Goal: Task Accomplishment & Management: Manage account settings

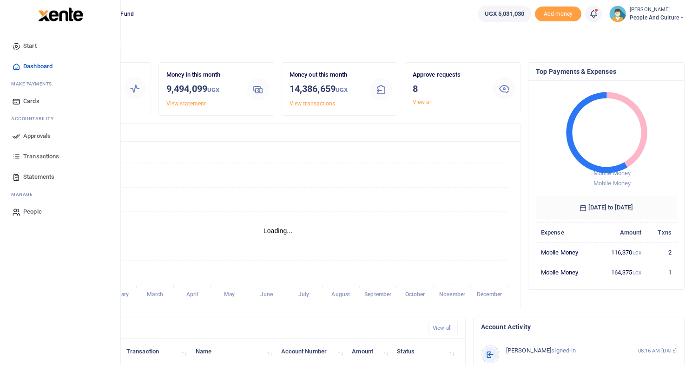
scroll to position [123, 134]
click at [40, 135] on span "Approvals" at bounding box center [36, 136] width 27 height 9
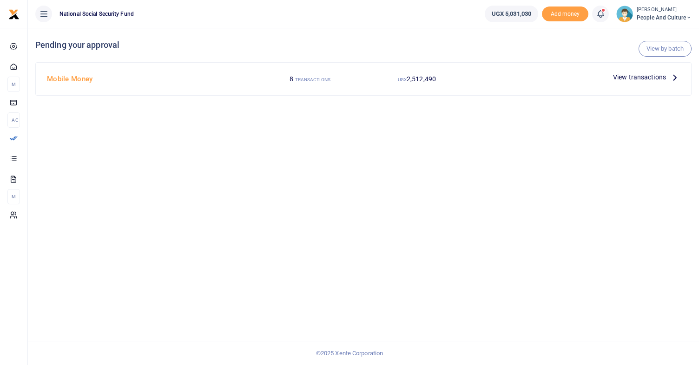
click at [627, 78] on span "View transactions" at bounding box center [639, 77] width 53 height 10
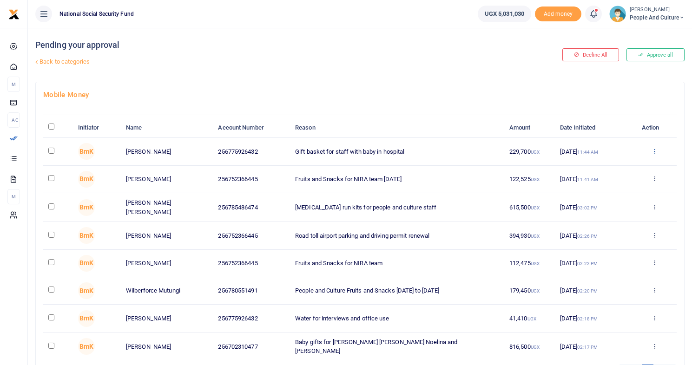
click at [655, 150] on icon at bounding box center [655, 151] width 6 height 7
click at [623, 209] on link "Details" at bounding box center [620, 208] width 73 height 13
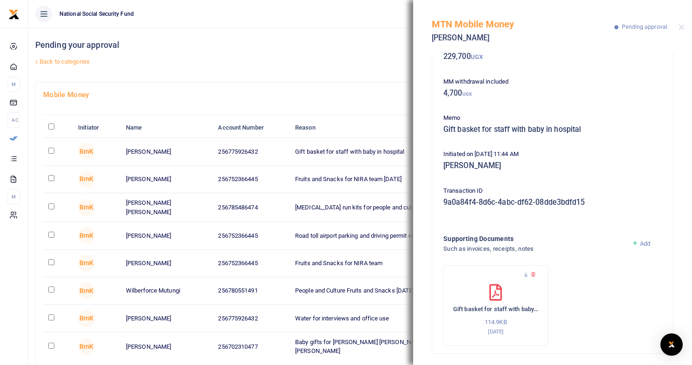
scroll to position [64, 0]
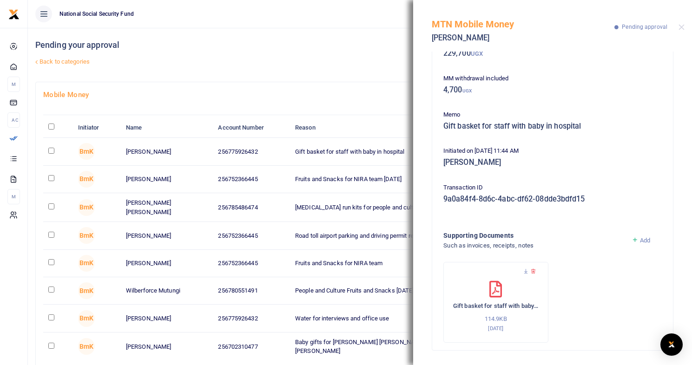
click at [496, 291] on icon at bounding box center [496, 289] width 13 height 17
click at [495, 310] on div "Gift basket for staff with baby in hospital 114.9KB 29th Aug 2025" at bounding box center [496, 307] width 86 height 52
click at [527, 271] on icon at bounding box center [526, 272] width 6 height 6
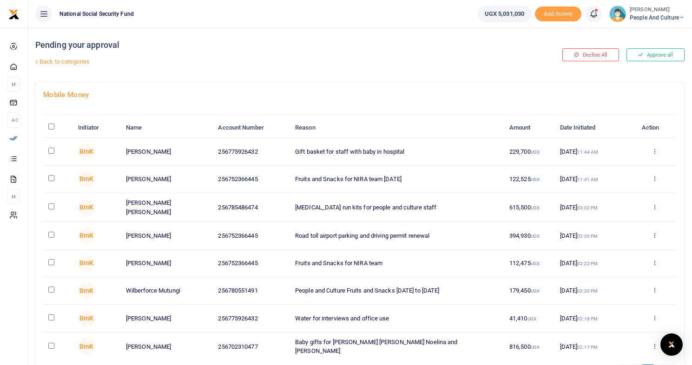
click at [56, 152] on td at bounding box center [58, 151] width 30 height 27
click at [51, 151] on input "checkbox" at bounding box center [51, 151] width 6 height 6
checkbox input "true"
click at [52, 178] on input "checkbox" at bounding box center [51, 178] width 6 height 6
checkbox input "true"
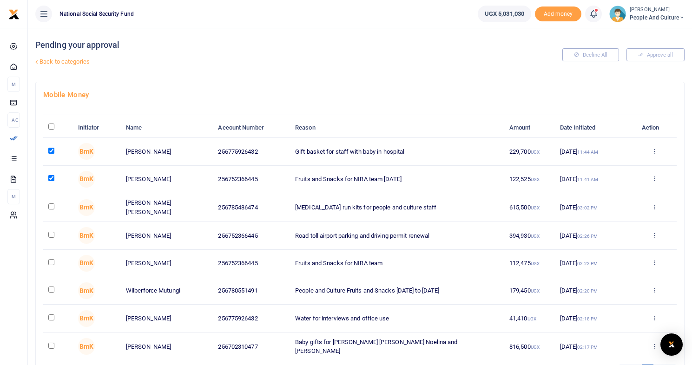
click at [52, 206] on input "checkbox" at bounding box center [51, 207] width 6 height 6
checkbox input "true"
click at [53, 236] on input "checkbox" at bounding box center [51, 235] width 6 height 6
checkbox input "true"
click at [52, 261] on input "checkbox" at bounding box center [51, 262] width 6 height 6
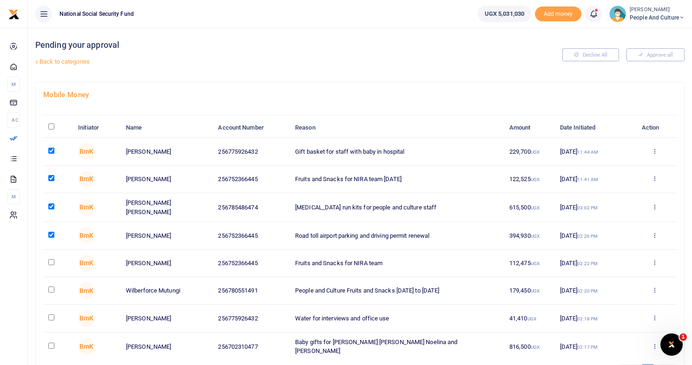
checkbox input "true"
click at [51, 291] on input "checkbox" at bounding box center [51, 290] width 6 height 6
checkbox input "true"
click at [52, 315] on input "checkbox" at bounding box center [51, 318] width 6 height 6
checkbox input "true"
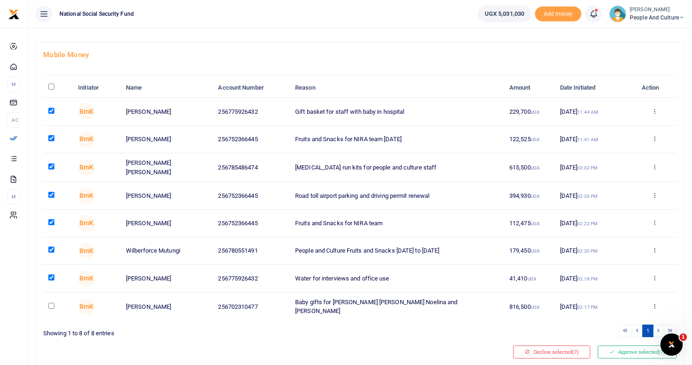
scroll to position [44, 0]
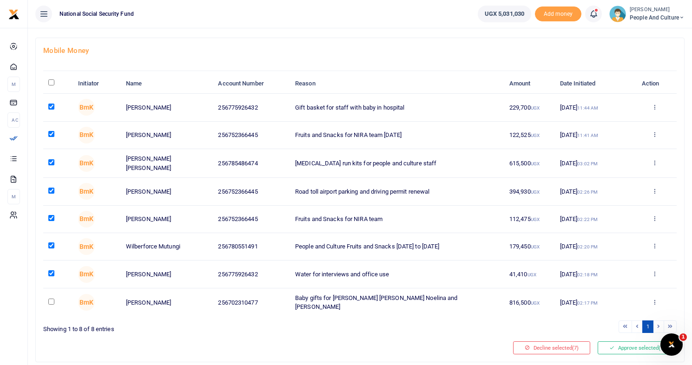
click at [53, 303] on td at bounding box center [58, 303] width 30 height 28
click at [52, 299] on input "checkbox" at bounding box center [51, 302] width 6 height 6
checkbox input "true"
click at [627, 346] on button "Approve selected (8)" at bounding box center [637, 348] width 79 height 13
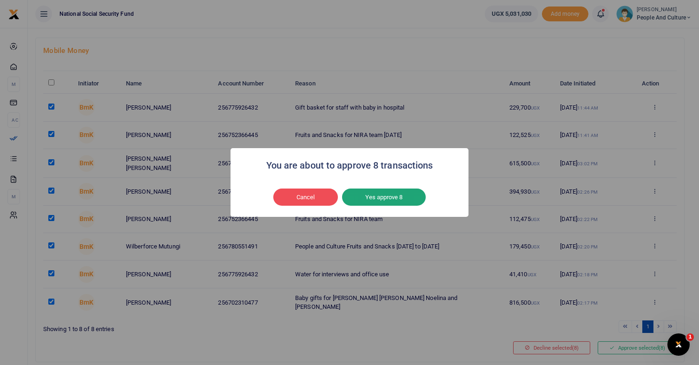
click at [393, 195] on button "Yes approve 8" at bounding box center [384, 198] width 84 height 18
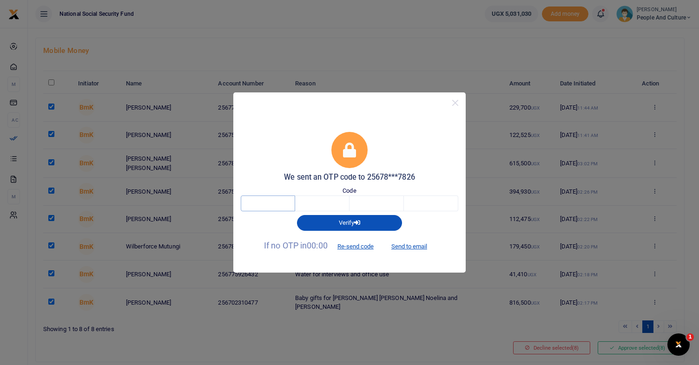
click at [277, 202] on input "text" at bounding box center [268, 204] width 54 height 16
type input "9"
type input "4"
type input "2"
type input "7"
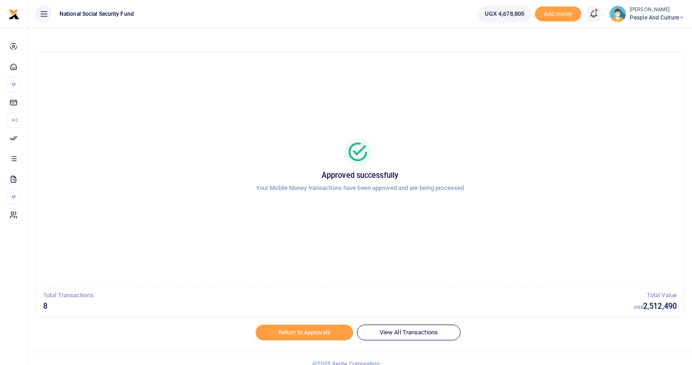
click at [683, 16] on icon at bounding box center [682, 17] width 6 height 7
click at [649, 36] on link "Switch accounts" at bounding box center [648, 33] width 73 height 13
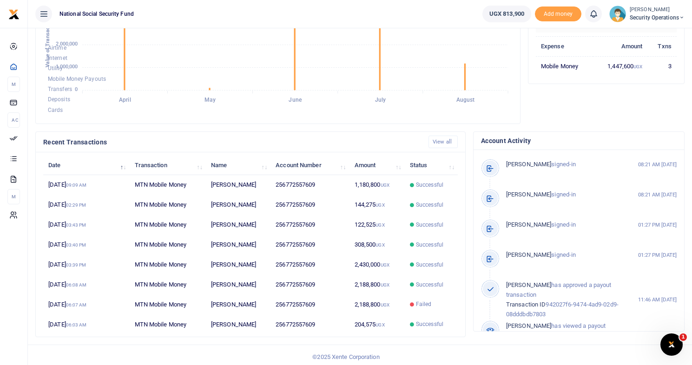
scroll to position [190, 0]
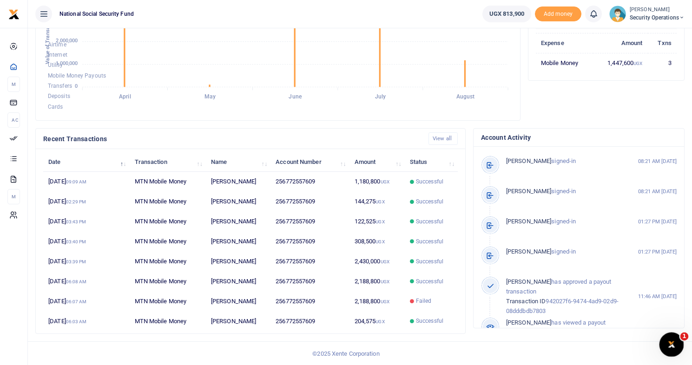
click at [678, 345] on div "Open Intercom Messenger" at bounding box center [670, 343] width 31 height 31
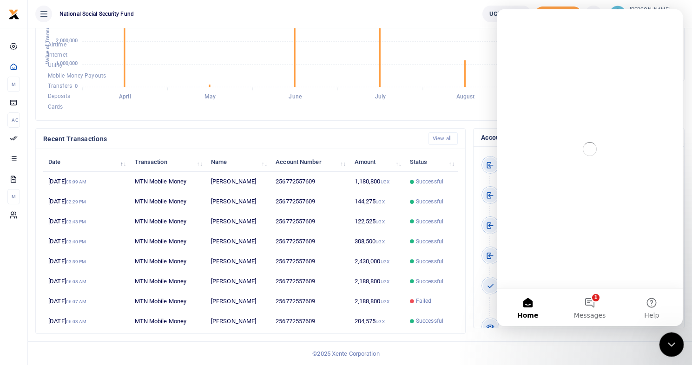
scroll to position [0, 0]
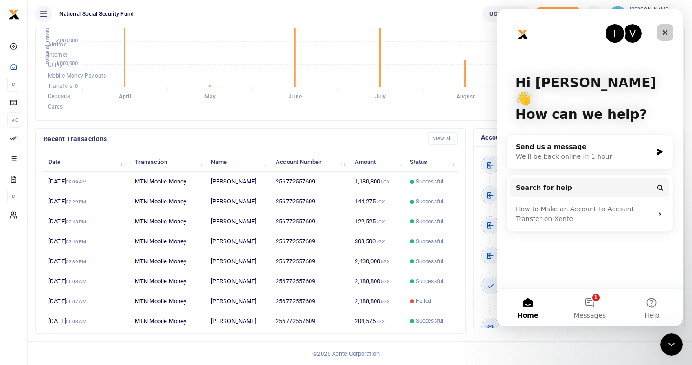
click at [664, 31] on icon "Close" at bounding box center [665, 32] width 7 height 7
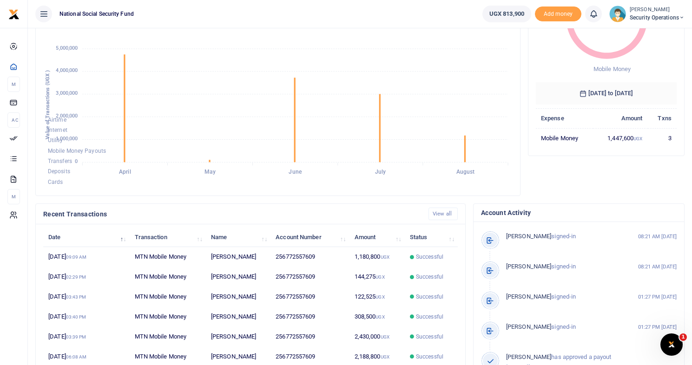
scroll to position [40, 0]
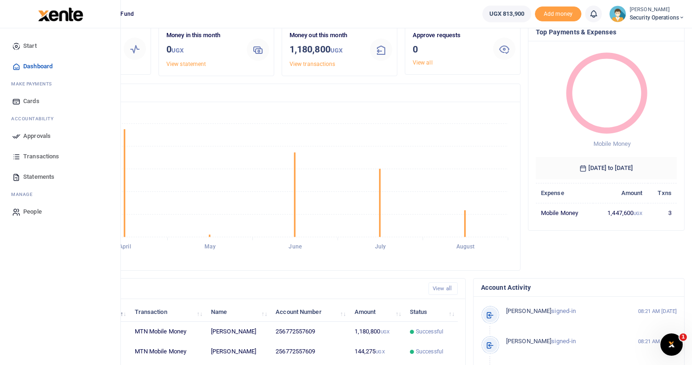
click at [32, 136] on span "Approvals" at bounding box center [36, 136] width 27 height 9
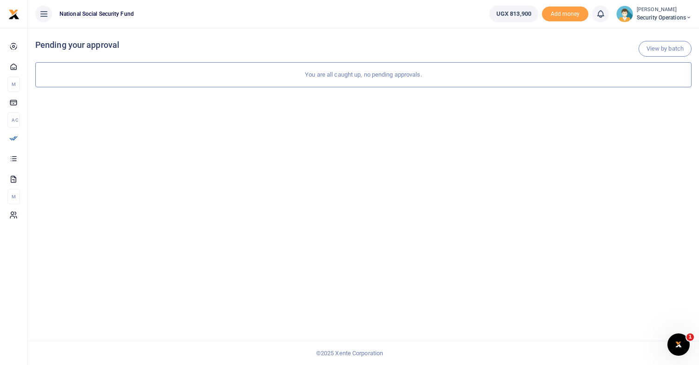
click at [686, 18] on icon at bounding box center [689, 17] width 6 height 7
click at [644, 85] on link "Logout" at bounding box center [656, 85] width 73 height 13
